Goal: Navigation & Orientation: Understand site structure

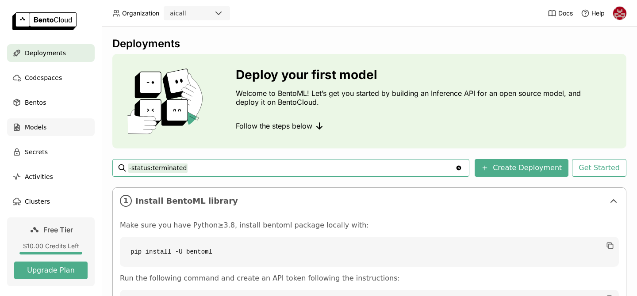
click at [50, 127] on div "Models" at bounding box center [51, 127] width 88 height 18
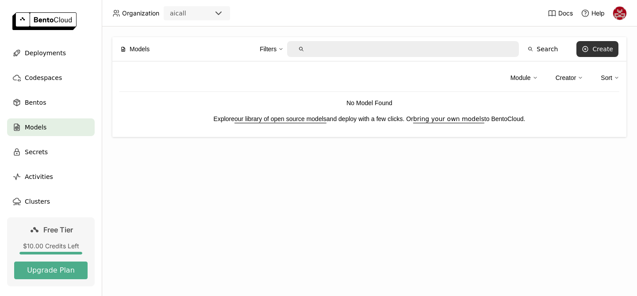
click at [595, 44] on button "Create" at bounding box center [597, 49] width 42 height 16
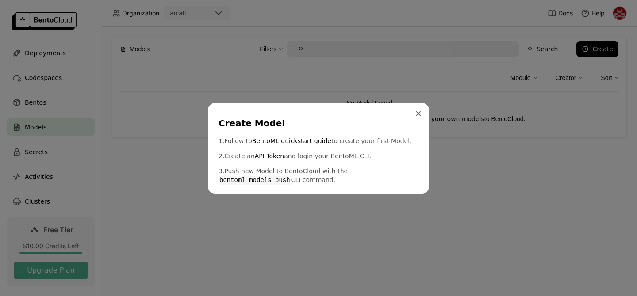
click at [414, 114] on button "Close" at bounding box center [418, 113] width 11 height 11
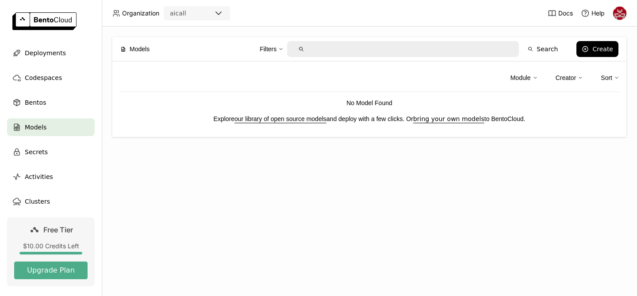
scroll to position [19, 0]
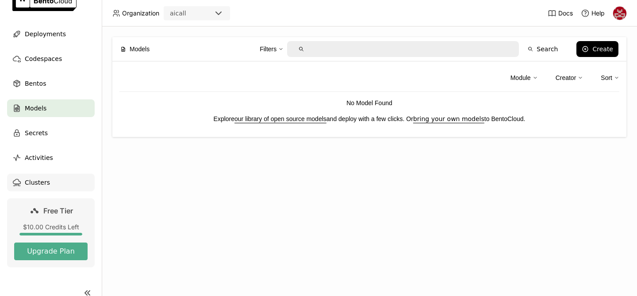
click at [46, 180] on span "Clusters" at bounding box center [37, 182] width 25 height 11
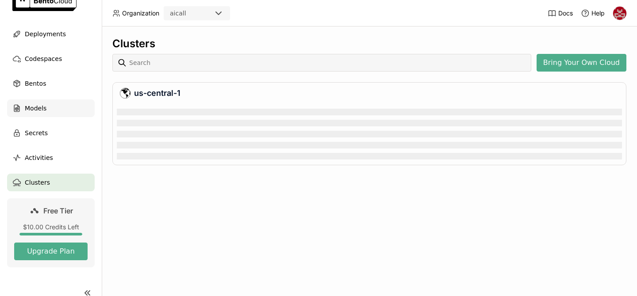
click at [49, 107] on div "Models" at bounding box center [51, 108] width 88 height 18
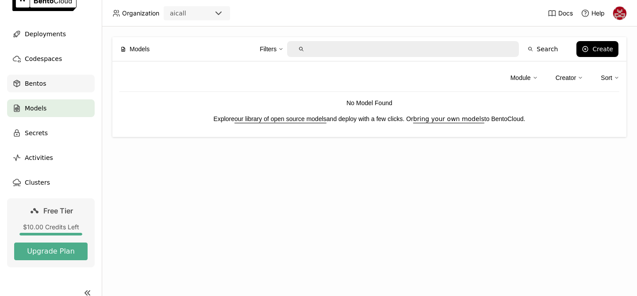
click at [58, 80] on div "Bentos" at bounding box center [51, 84] width 88 height 18
